Goal: Task Accomplishment & Management: Manage account settings

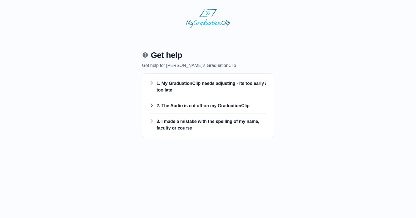
click at [201, 108] on h3 "2. The Audio is cut off on my GraduationClip" at bounding box center [208, 105] width 118 height 7
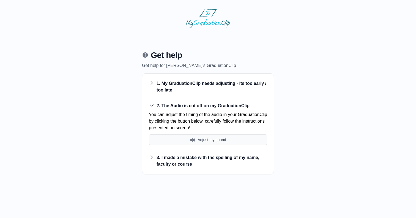
click at [207, 143] on button "Adjust my sound" at bounding box center [208, 139] width 118 height 11
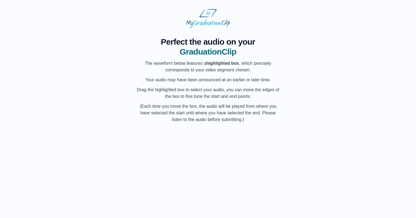
scroll to position [0, 8379]
click at [216, 182] on button "Preview Audio" at bounding box center [208, 182] width 34 height 10
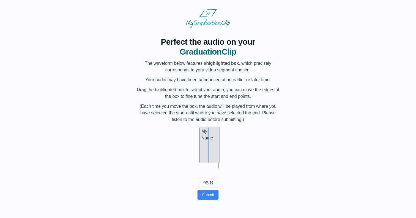
scroll to position [0, 8389]
click at [209, 181] on button "Pause" at bounding box center [208, 182] width 20 height 10
click at [179, 154] on div at bounding box center [179, 144] width 2 height 35
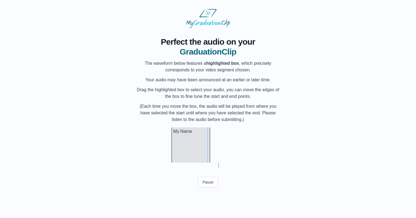
scroll to position [0, 8396]
click at [210, 182] on button "Preview Audio" at bounding box center [208, 182] width 34 height 10
click at [210, 199] on button "Submit" at bounding box center [207, 194] width 21 height 10
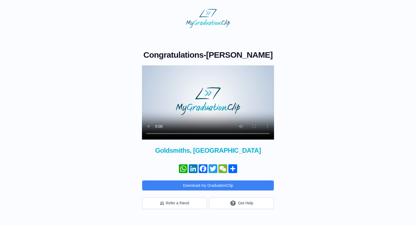
click at [208, 98] on video at bounding box center [208, 102] width 132 height 74
click at [198, 135] on video at bounding box center [208, 102] width 132 height 74
click at [198, 132] on video at bounding box center [208, 102] width 132 height 74
click at [155, 132] on video at bounding box center [208, 102] width 132 height 74
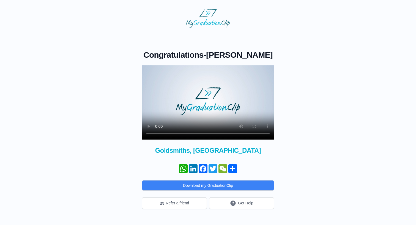
click at [157, 133] on video at bounding box center [208, 102] width 132 height 74
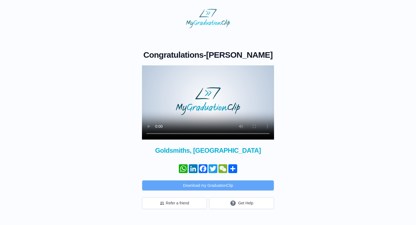
click at [189, 183] on button "Download my GraduationClip" at bounding box center [208, 186] width 132 height 10
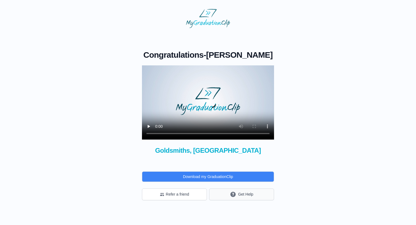
click at [234, 194] on icon "submit" at bounding box center [233, 194] width 5 height 5
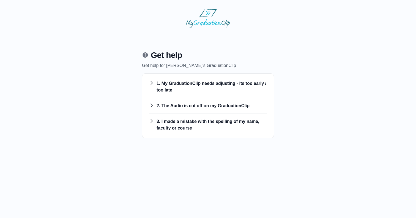
click at [195, 108] on h3 "2. The Audio is cut off on my GraduationClip" at bounding box center [208, 105] width 118 height 7
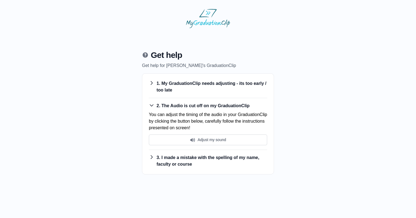
click at [192, 160] on h3 "3. I made a mistake with the spelling of my name, faculty or course" at bounding box center [208, 160] width 118 height 13
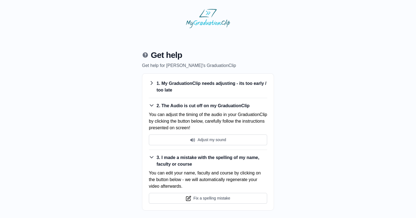
click at [196, 88] on h3 "1. My GraduationClip needs adjusting - its too early / too late" at bounding box center [208, 86] width 118 height 13
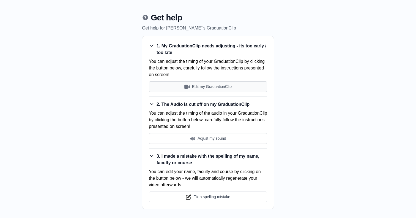
scroll to position [37, 0]
